Goal: Transaction & Acquisition: Subscribe to service/newsletter

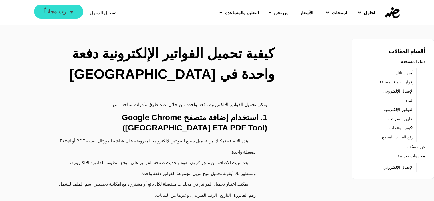
click at [63, 14] on span "جــرب مجانـاً" at bounding box center [58, 11] width 29 height 5
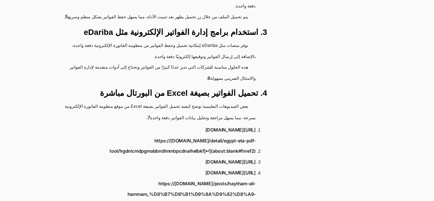
scroll to position [228, 0]
